Goal: Browse casually

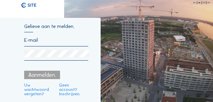
type input "[EMAIL_ADDRESS][DOMAIN_NAME]"
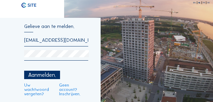
drag, startPoint x: 38, startPoint y: 75, endPoint x: 43, endPoint y: 77, distance: 5.2
click at [38, 76] on div "Aanmelden." at bounding box center [42, 74] width 36 height 8
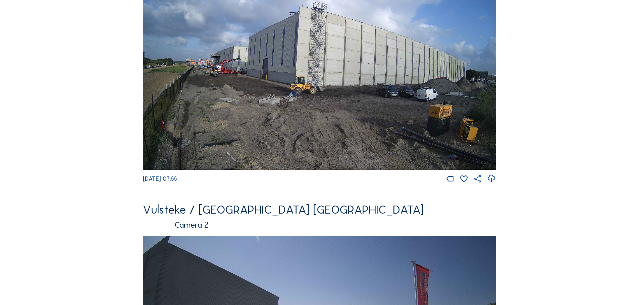
scroll to position [903, 0]
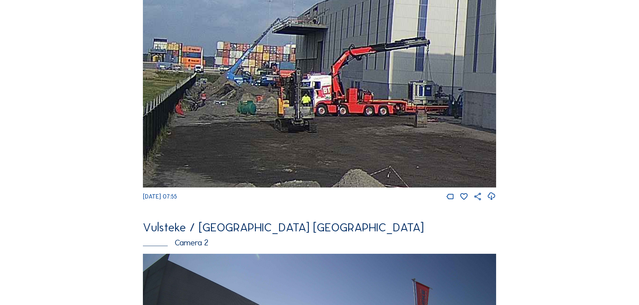
drag, startPoint x: 224, startPoint y: 97, endPoint x: 298, endPoint y: 81, distance: 76.1
click at [213, 81] on img at bounding box center [319, 88] width 353 height 199
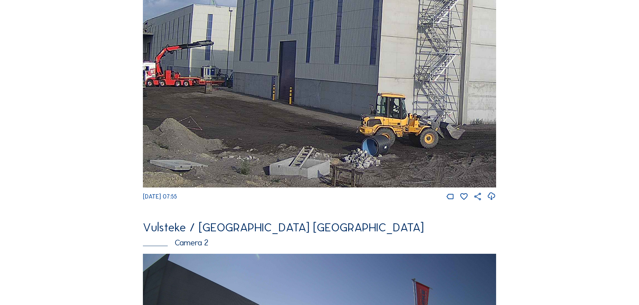
drag, startPoint x: 399, startPoint y: 102, endPoint x: 245, endPoint y: 87, distance: 154.9
click at [213, 87] on img at bounding box center [319, 88] width 353 height 199
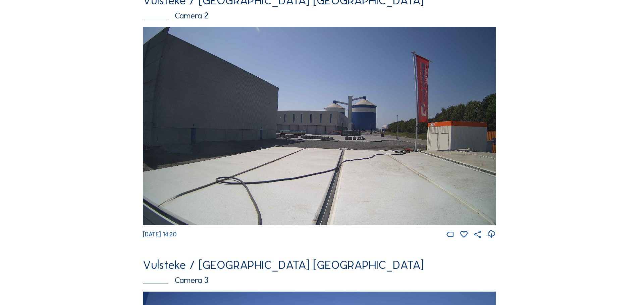
scroll to position [1205, 0]
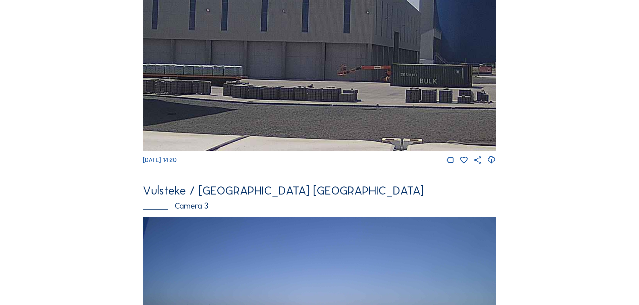
drag, startPoint x: 190, startPoint y: 82, endPoint x: 411, endPoint y: 93, distance: 221.5
click at [213, 93] on img at bounding box center [319, 51] width 353 height 199
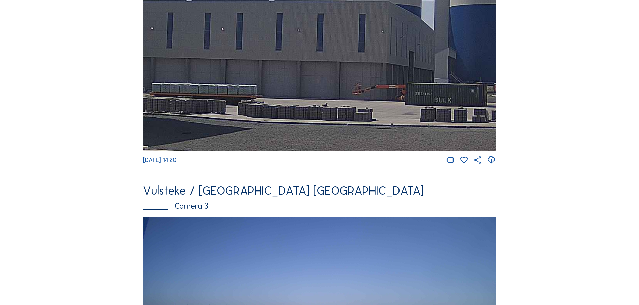
drag, startPoint x: 264, startPoint y: 87, endPoint x: 279, endPoint y: 106, distance: 24.1
click at [213, 101] on img at bounding box center [319, 51] width 353 height 199
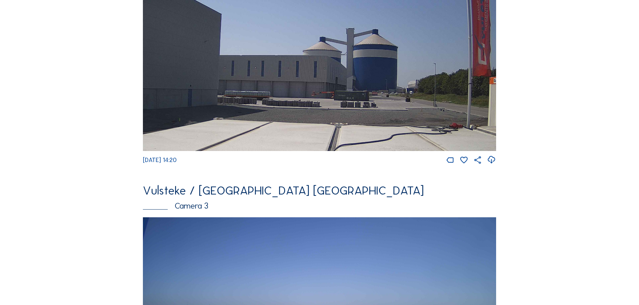
scroll to position [1406, 0]
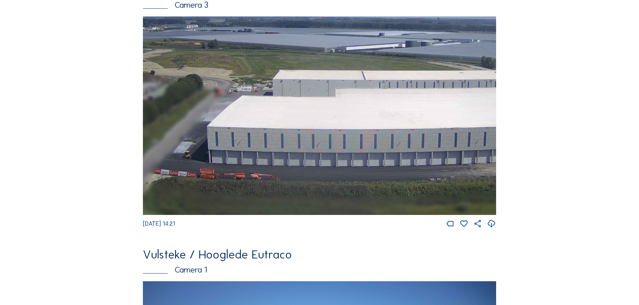
drag, startPoint x: 273, startPoint y: 169, endPoint x: 447, endPoint y: 157, distance: 174.4
click at [213, 101] on img at bounding box center [319, 115] width 353 height 199
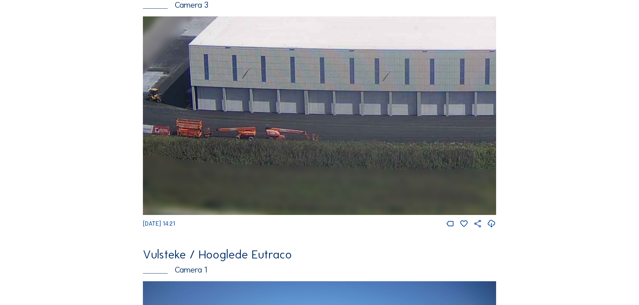
drag, startPoint x: 441, startPoint y: 157, endPoint x: 236, endPoint y: 114, distance: 209.6
click at [213, 101] on img at bounding box center [319, 115] width 353 height 199
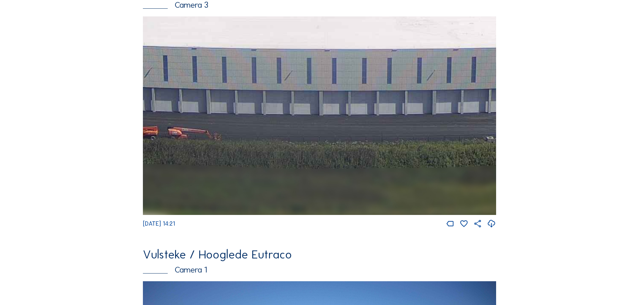
drag, startPoint x: 406, startPoint y: 124, endPoint x: 196, endPoint y: 119, distance: 210.5
click at [156, 101] on img at bounding box center [319, 115] width 353 height 199
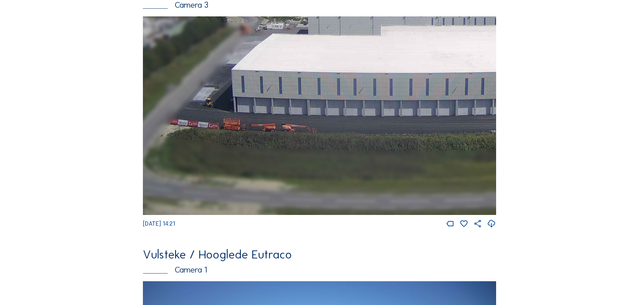
drag, startPoint x: 360, startPoint y: 127, endPoint x: 542, endPoint y: 130, distance: 182.0
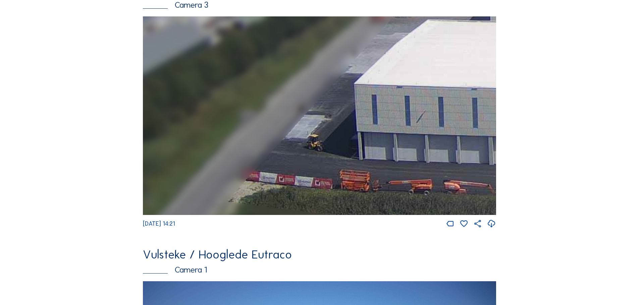
drag, startPoint x: 240, startPoint y: 112, endPoint x: 319, endPoint y: 152, distance: 88.1
click at [213, 101] on img at bounding box center [319, 115] width 353 height 199
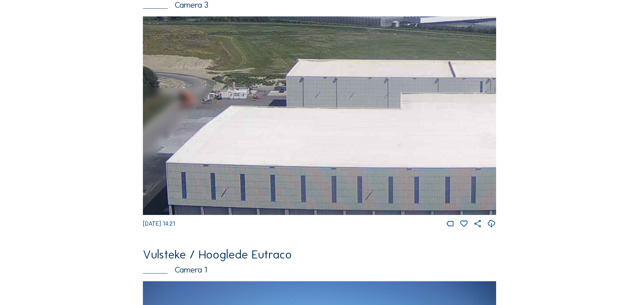
drag, startPoint x: 404, startPoint y: 126, endPoint x: 380, endPoint y: 132, distance: 24.6
click at [213, 101] on img at bounding box center [319, 115] width 353 height 199
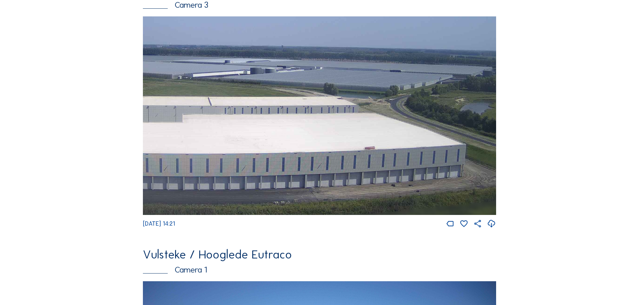
drag, startPoint x: 358, startPoint y: 160, endPoint x: 155, endPoint y: 153, distance: 203.6
click at [155, 101] on img at bounding box center [319, 115] width 353 height 199
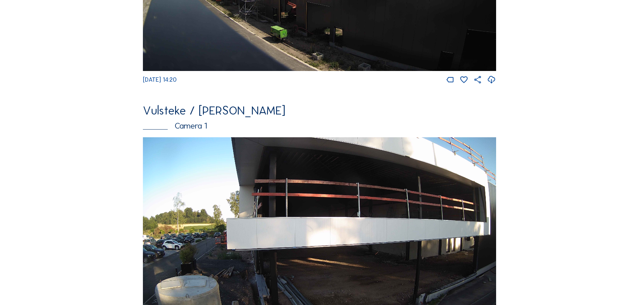
scroll to position [0, 0]
